Goal: Register for event/course

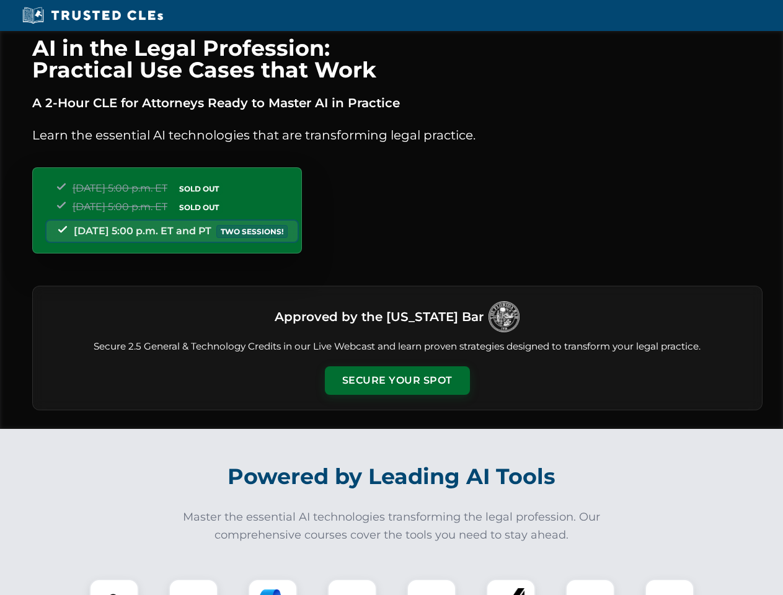
click at [397, 380] on button "Secure Your Spot" at bounding box center [397, 380] width 145 height 28
click at [114, 587] on img at bounding box center [114, 603] width 36 height 36
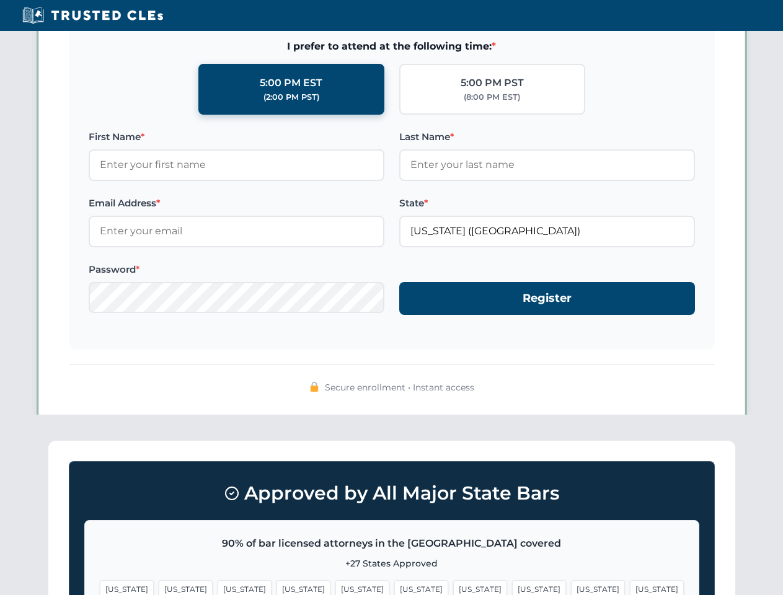
click at [453, 587] on span "[US_STATE]" at bounding box center [480, 589] width 54 height 18
click at [571, 587] on span "[US_STATE]" at bounding box center [598, 589] width 54 height 18
